Goal: Communication & Community: Answer question/provide support

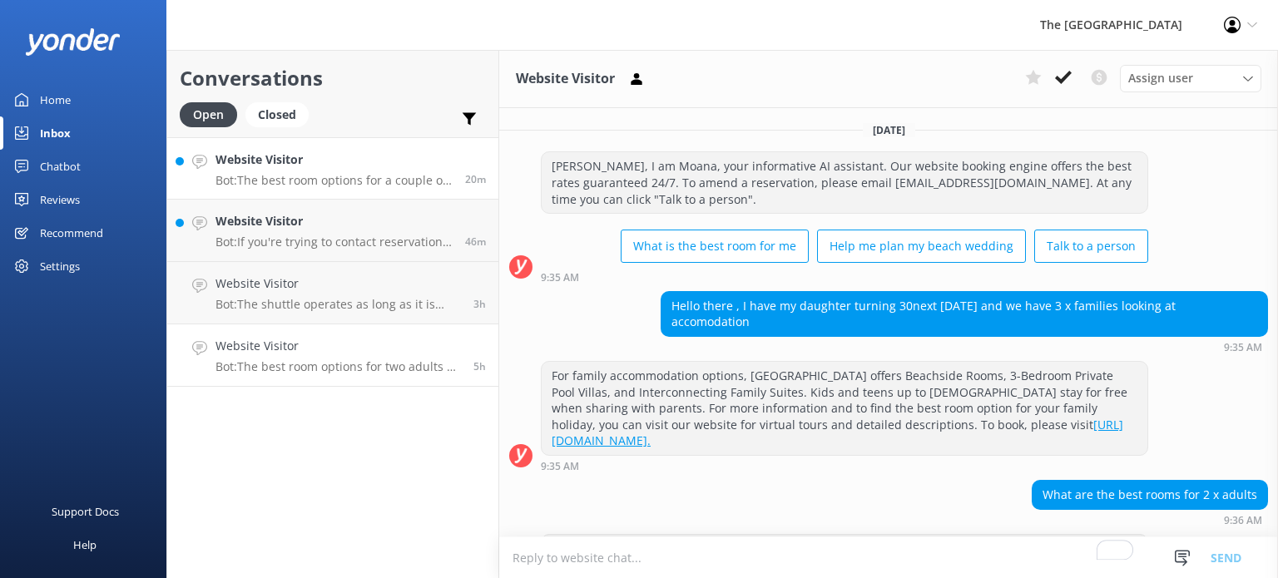
scroll to position [97, 0]
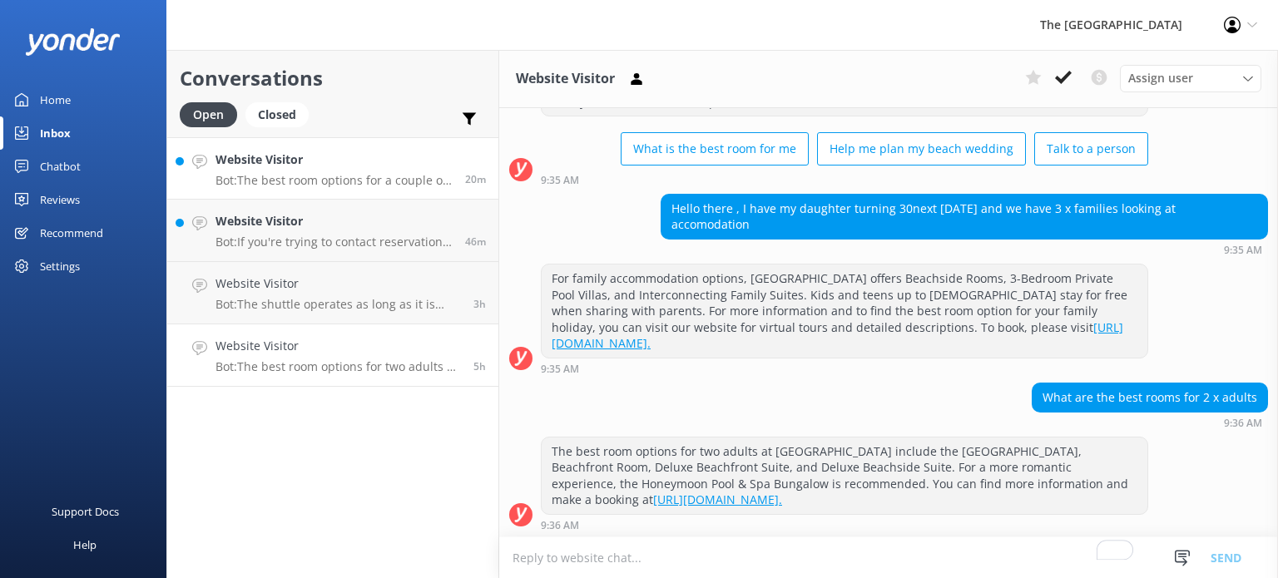
click at [322, 165] on h4 "Website Visitor" at bounding box center [333, 160] width 237 height 18
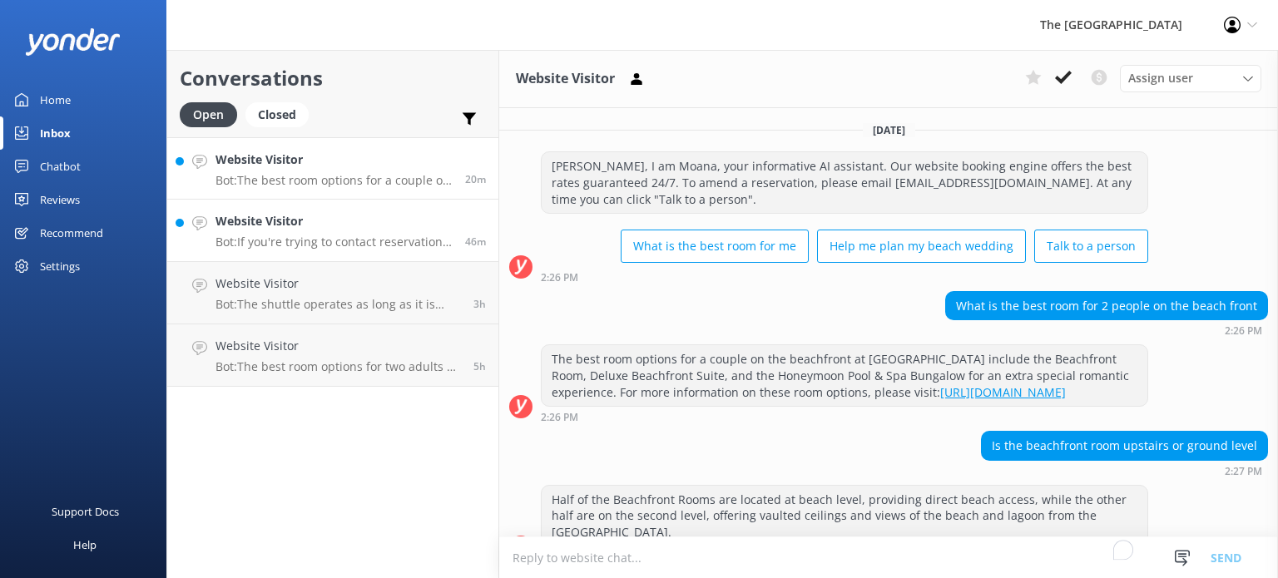
scroll to position [48, 0]
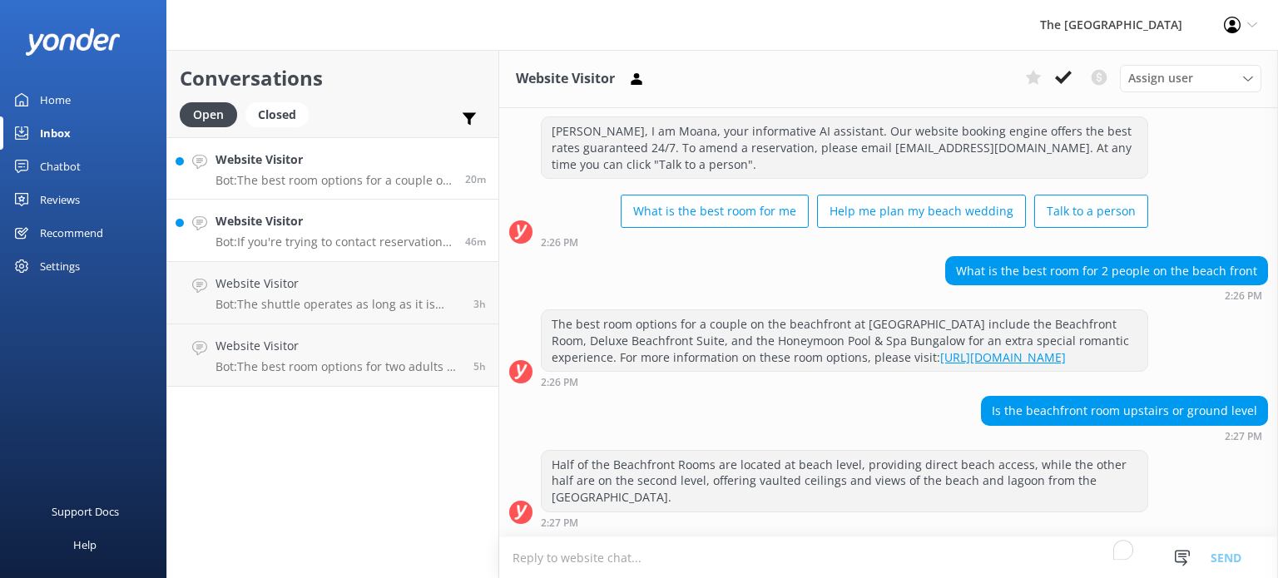
click at [326, 226] on h4 "Website Visitor" at bounding box center [333, 221] width 237 height 18
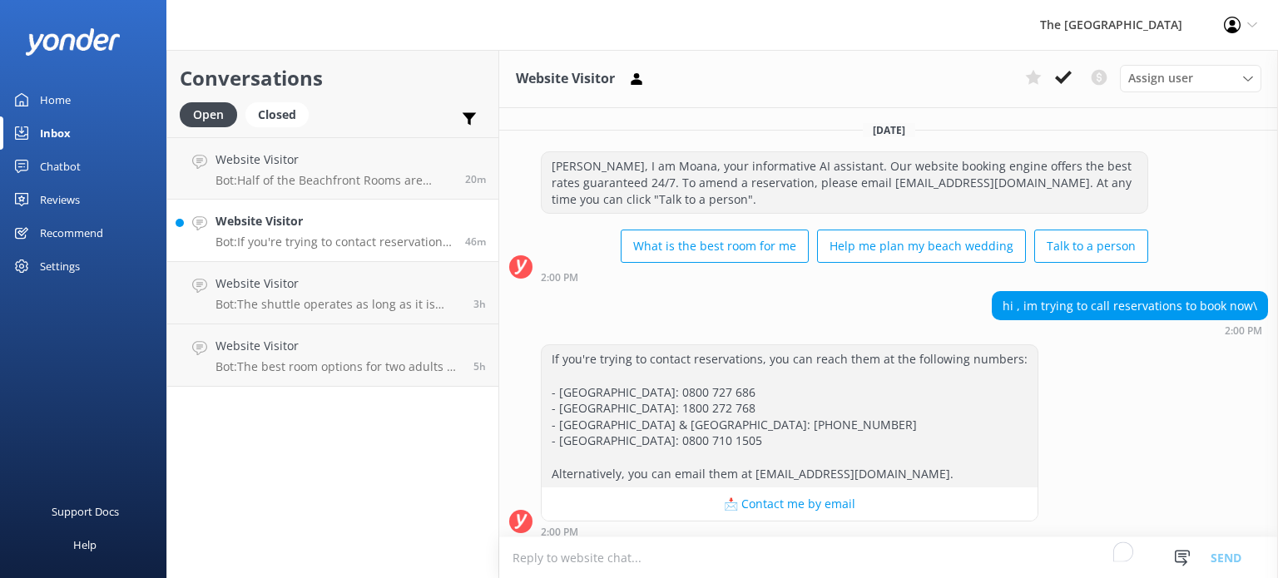
scroll to position [7, 0]
